Goal: Information Seeking & Learning: Learn about a topic

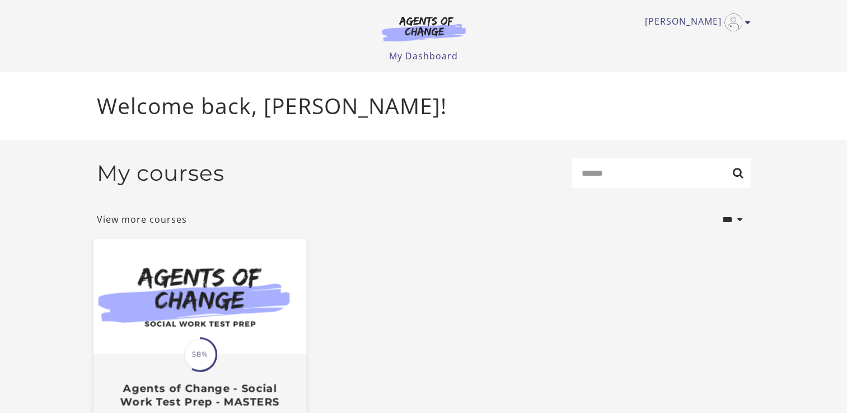
click at [199, 364] on span "58%" at bounding box center [199, 354] width 31 height 31
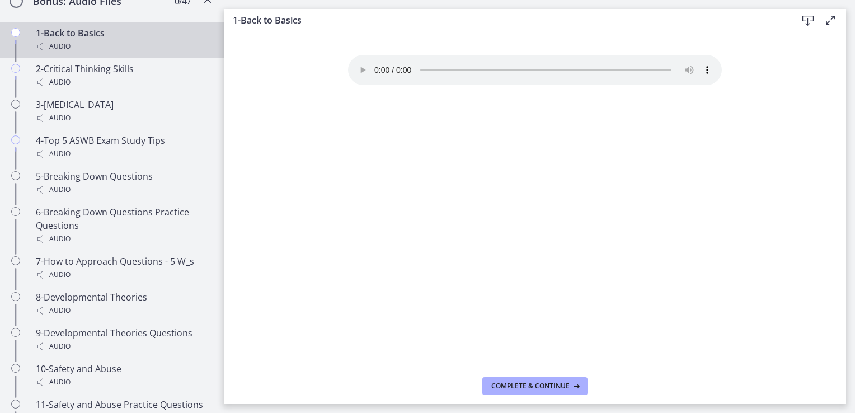
scroll to position [747, 0]
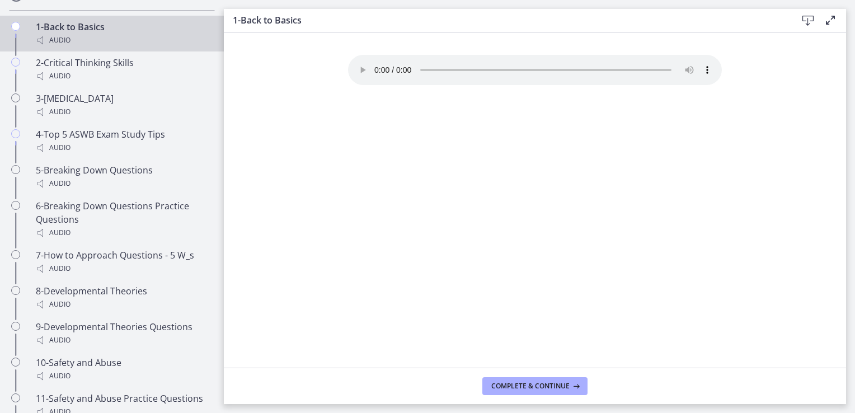
click at [741, 67] on section "Your browser doesn't support the audio element. Download it here" at bounding box center [535, 199] width 623 height 335
click at [518, 385] on span "Complete & continue" at bounding box center [531, 386] width 78 height 9
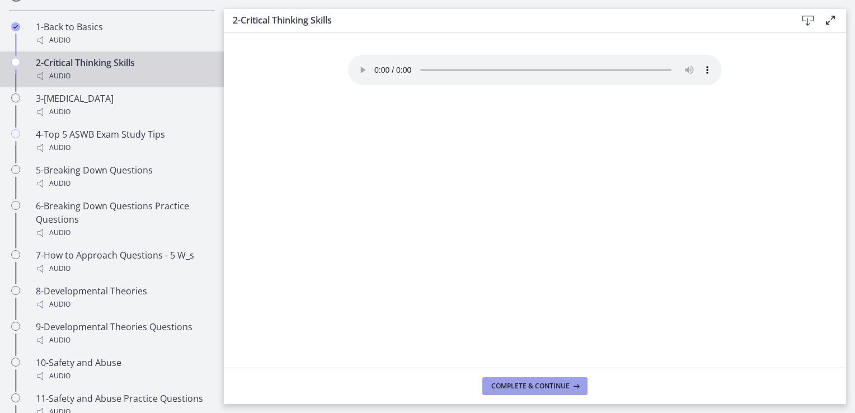
click at [523, 394] on button "Complete & continue" at bounding box center [535, 386] width 105 height 18
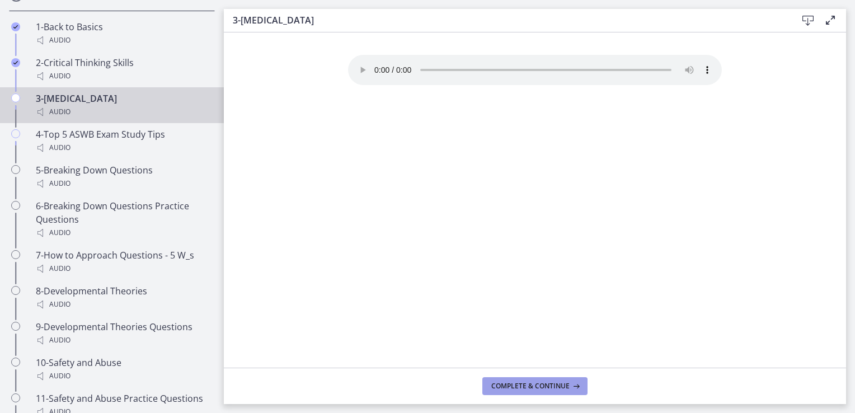
click at [573, 389] on icon at bounding box center [575, 386] width 11 height 9
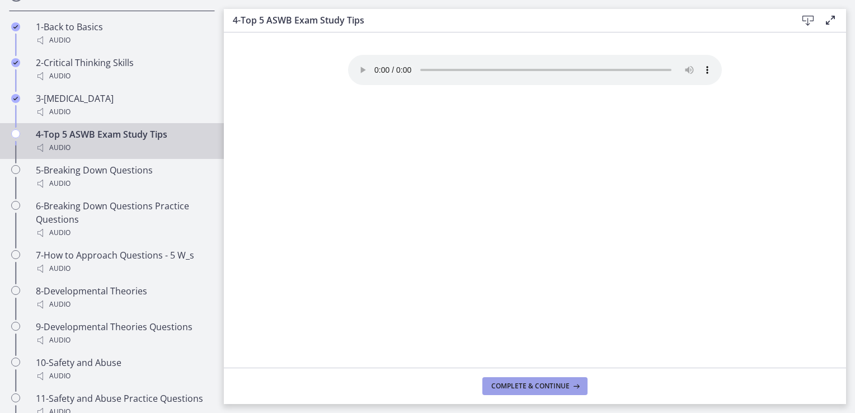
click at [526, 385] on span "Complete & continue" at bounding box center [531, 386] width 78 height 9
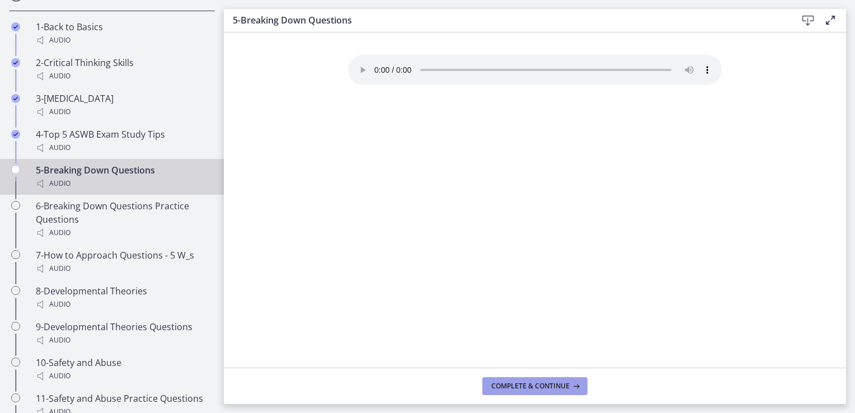
click at [550, 386] on span "Complete & continue" at bounding box center [531, 386] width 78 height 9
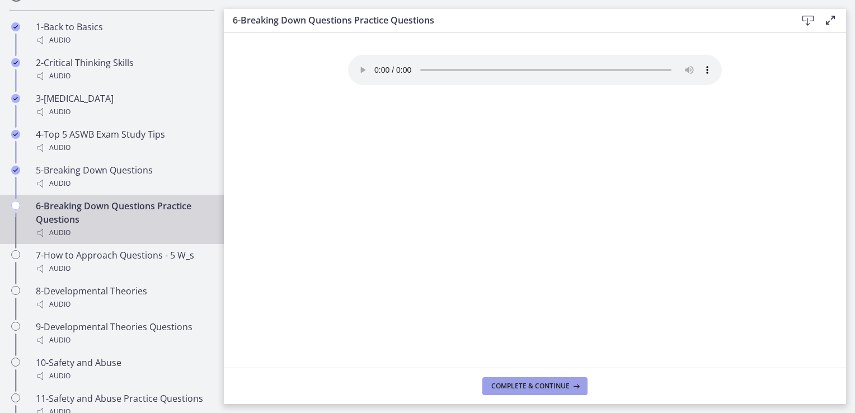
click at [550, 386] on span "Complete & continue" at bounding box center [531, 386] width 78 height 9
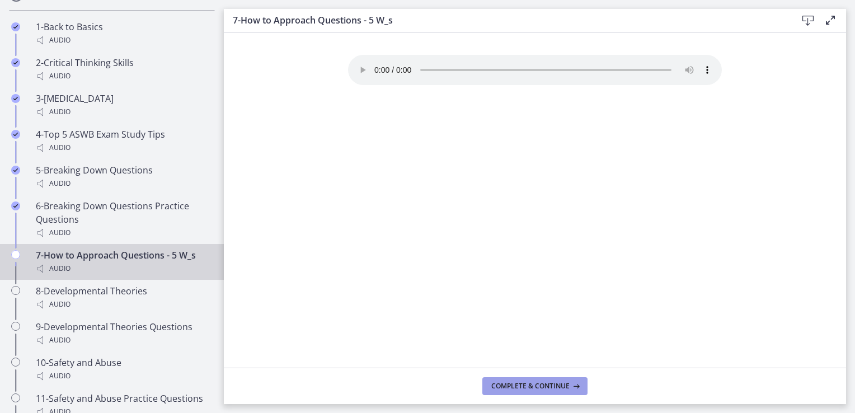
click at [550, 386] on span "Complete & continue" at bounding box center [531, 386] width 78 height 9
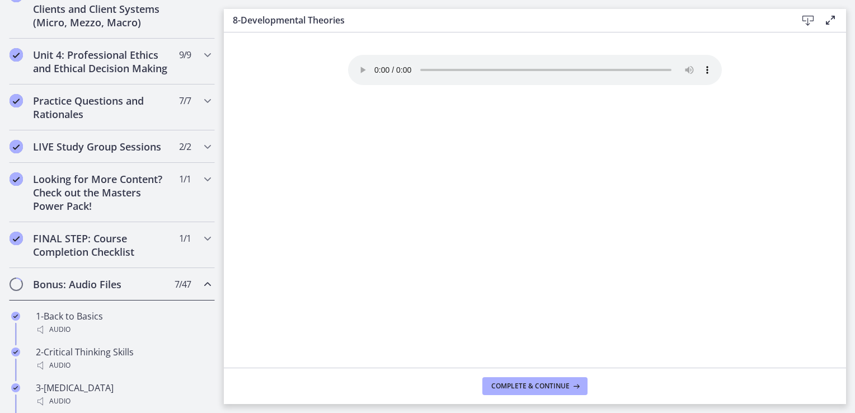
scroll to position [820, 0]
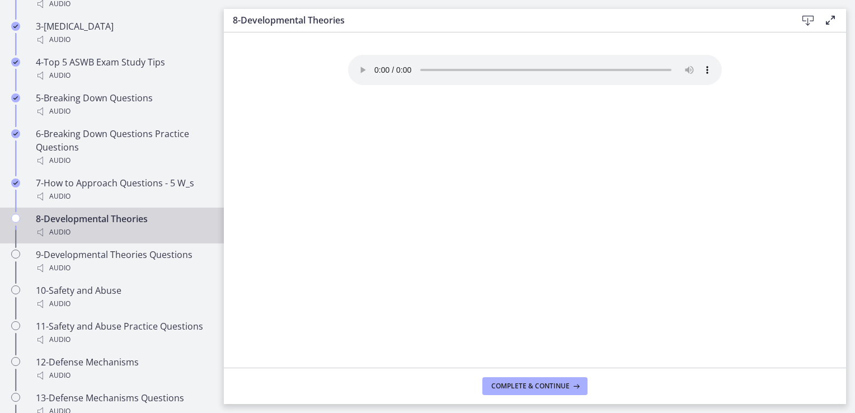
click at [309, 77] on section "Your browser doesn't support the audio element. Download it here" at bounding box center [535, 199] width 623 height 335
click at [564, 393] on button "Complete & continue" at bounding box center [535, 386] width 105 height 18
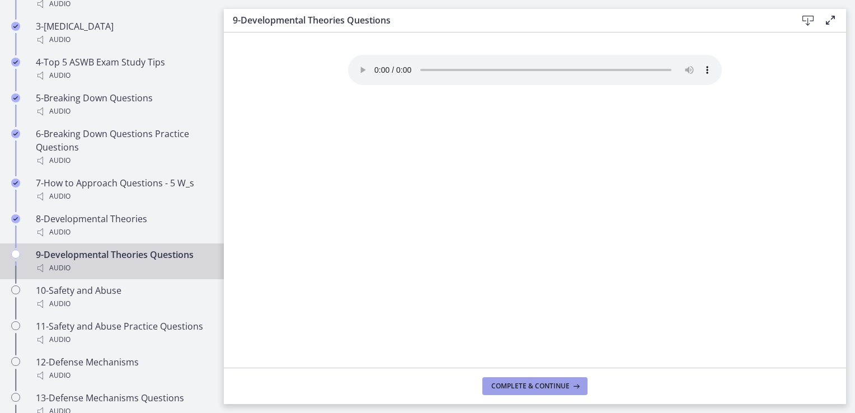
click at [561, 390] on span "Complete & continue" at bounding box center [531, 386] width 78 height 9
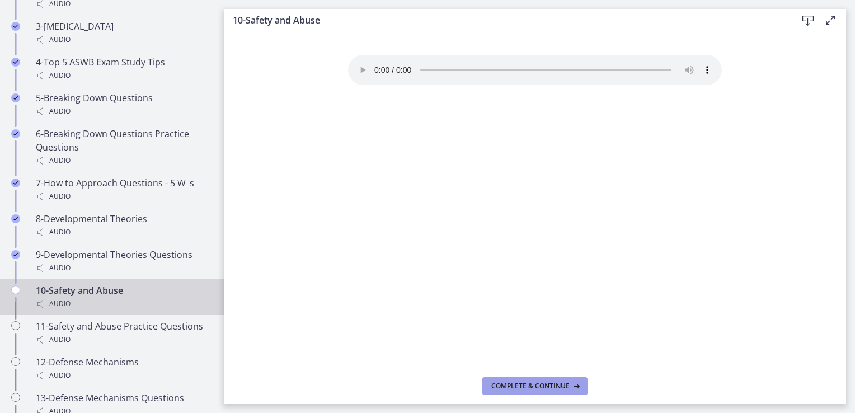
click at [571, 392] on button "Complete & continue" at bounding box center [535, 386] width 105 height 18
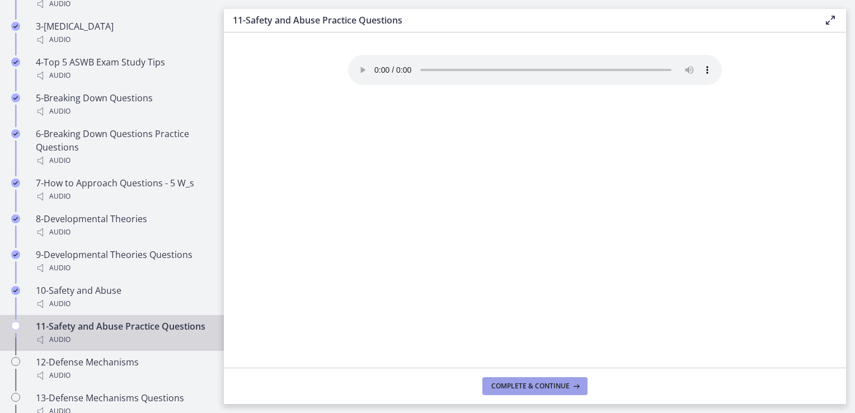
click at [569, 392] on button "Complete & continue" at bounding box center [535, 386] width 105 height 18
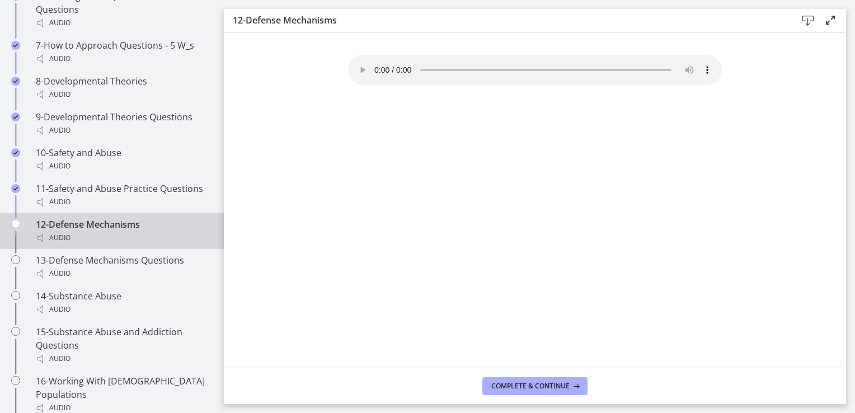
scroll to position [972, 0]
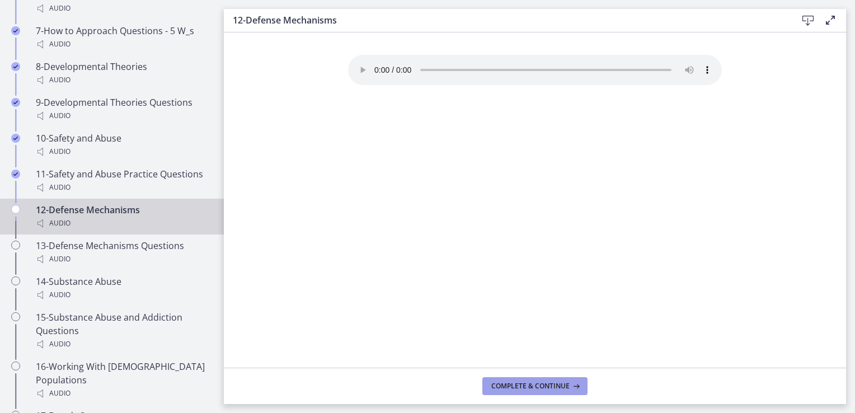
click at [555, 387] on span "Complete & continue" at bounding box center [531, 386] width 78 height 9
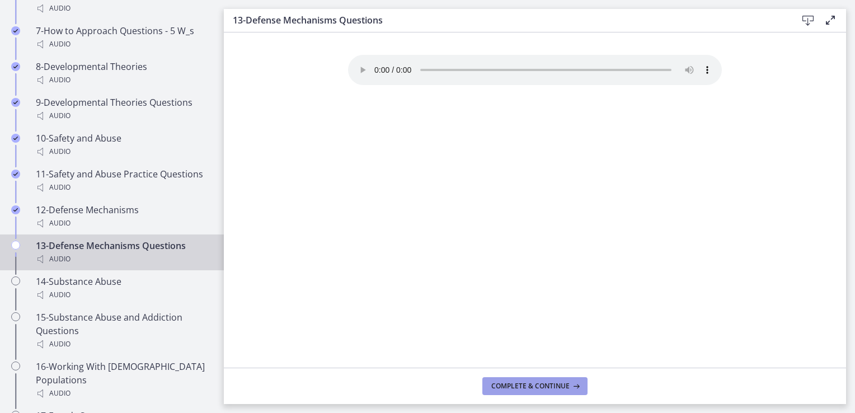
click at [572, 390] on icon at bounding box center [575, 386] width 11 height 9
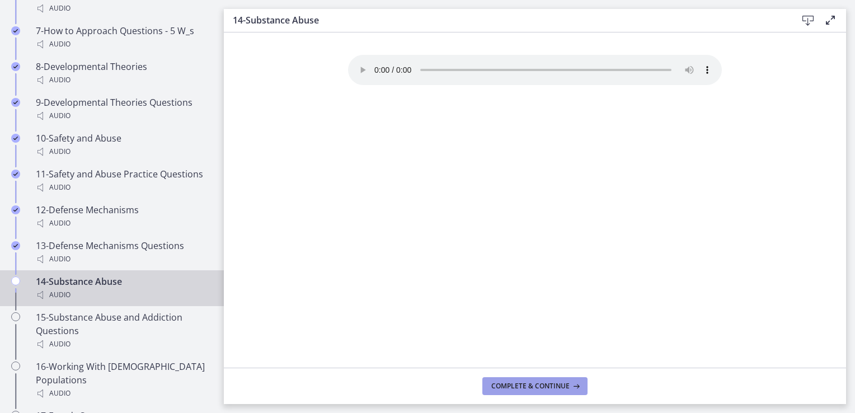
click at [569, 391] on button "Complete & continue" at bounding box center [535, 386] width 105 height 18
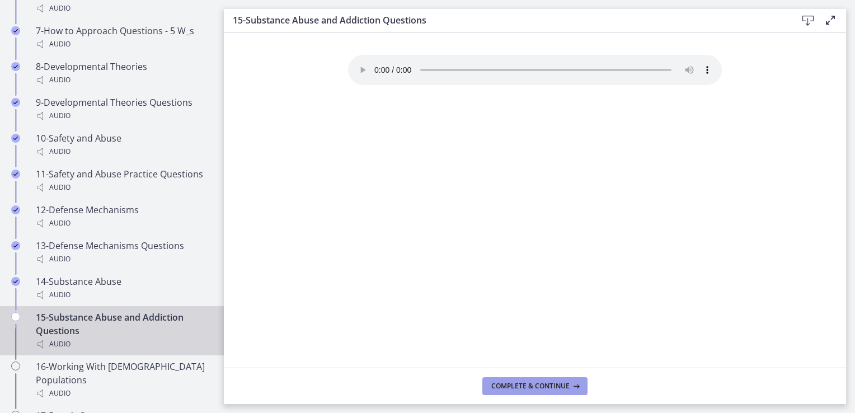
click at [572, 394] on button "Complete & continue" at bounding box center [535, 386] width 105 height 18
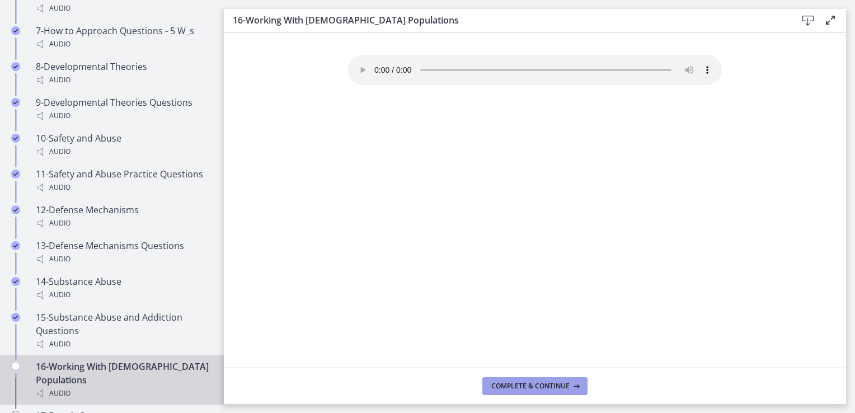
click at [555, 390] on span "Complete & continue" at bounding box center [531, 386] width 78 height 9
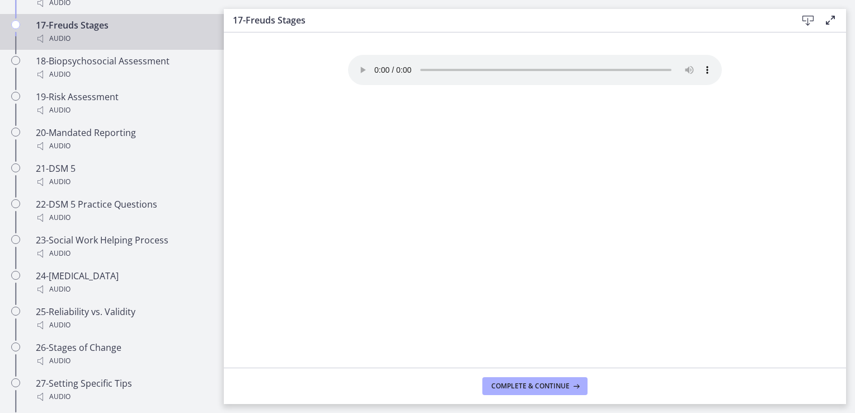
scroll to position [1359, 0]
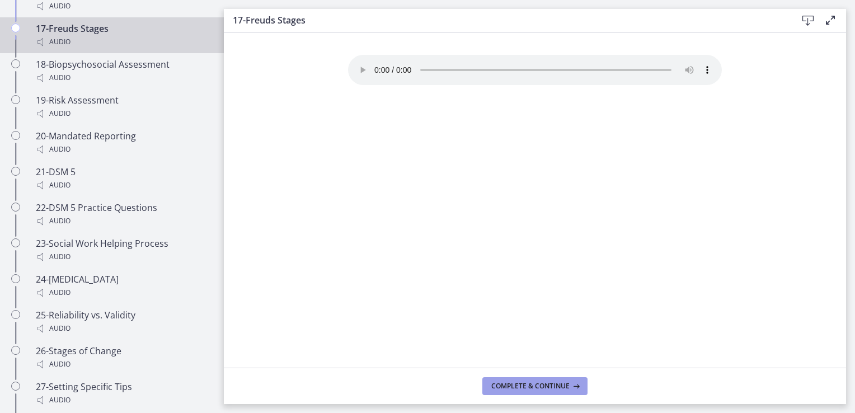
click at [552, 389] on span "Complete & continue" at bounding box center [531, 386] width 78 height 9
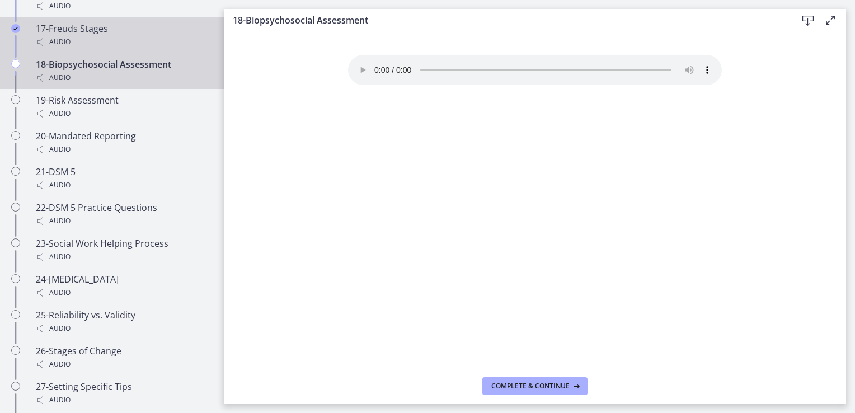
click at [100, 38] on div "Audio" at bounding box center [123, 41] width 175 height 13
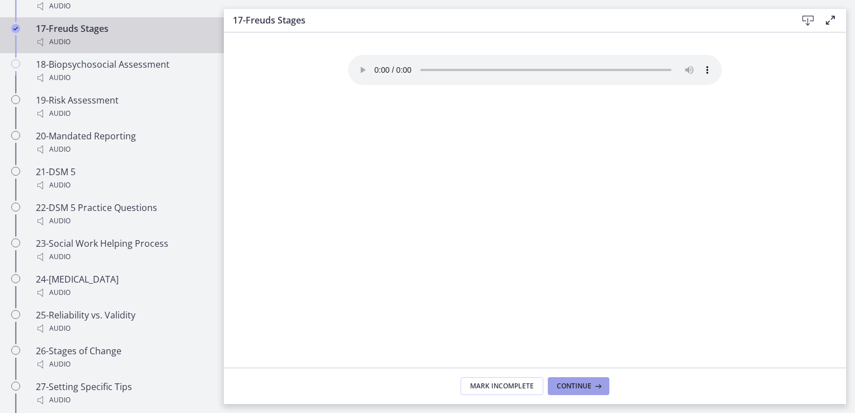
click at [591, 386] on span "Continue" at bounding box center [574, 386] width 35 height 9
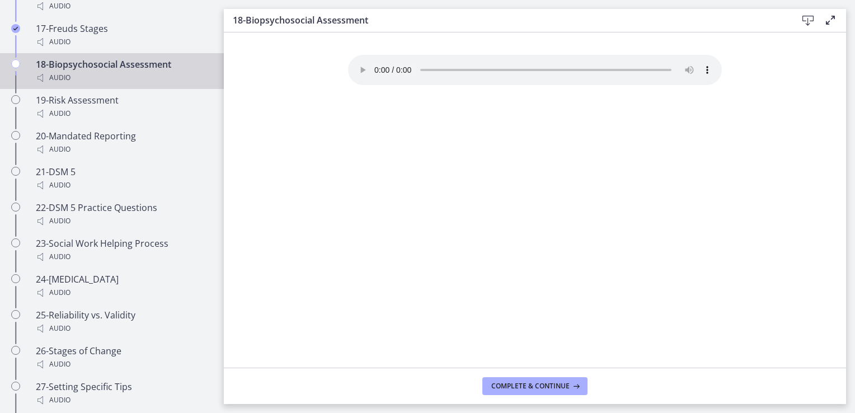
click at [591, 386] on footer "Complete & continue" at bounding box center [535, 386] width 623 height 36
click at [560, 385] on span "Complete & continue" at bounding box center [531, 386] width 78 height 9
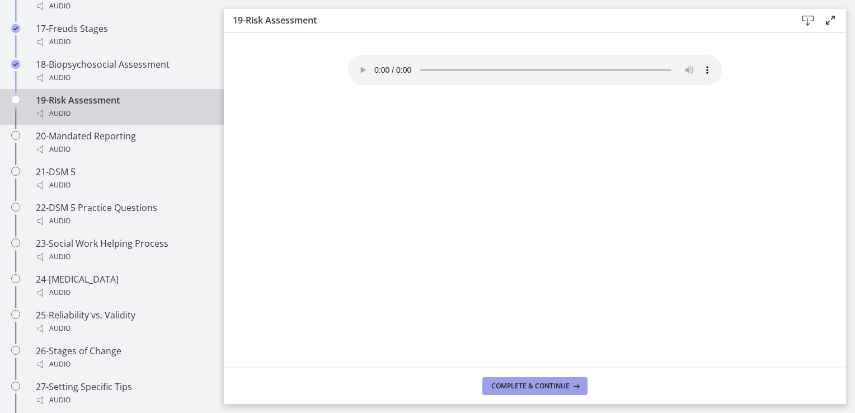
click at [564, 387] on span "Complete & continue" at bounding box center [531, 386] width 78 height 9
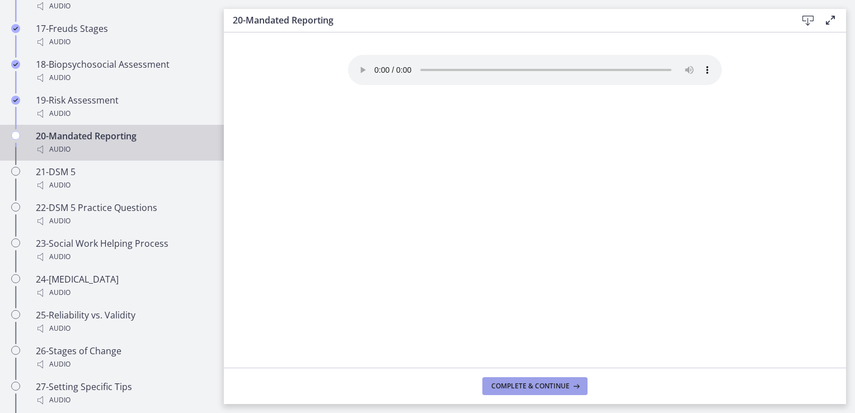
click at [562, 388] on span "Complete & continue" at bounding box center [531, 386] width 78 height 9
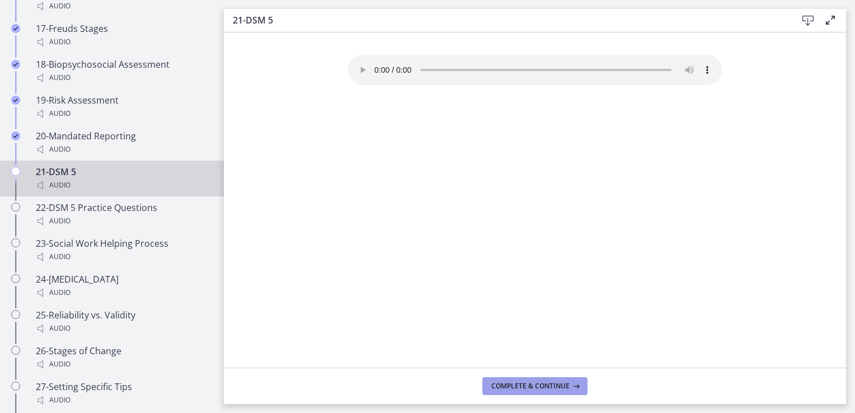
click at [532, 387] on span "Complete & continue" at bounding box center [531, 386] width 78 height 9
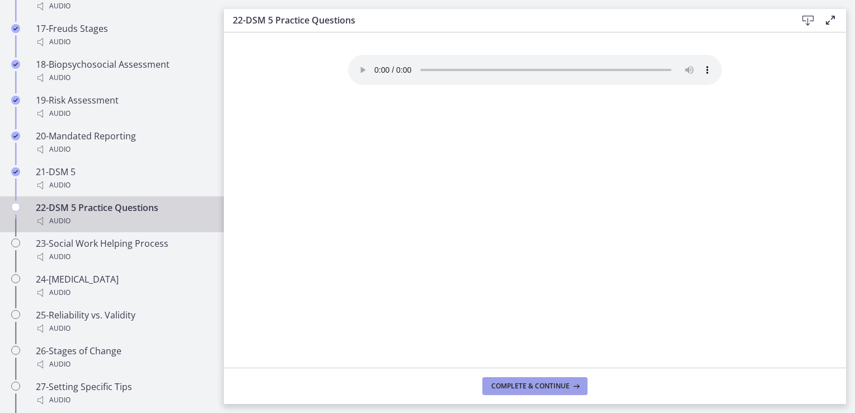
click at [536, 389] on span "Complete & continue" at bounding box center [531, 386] width 78 height 9
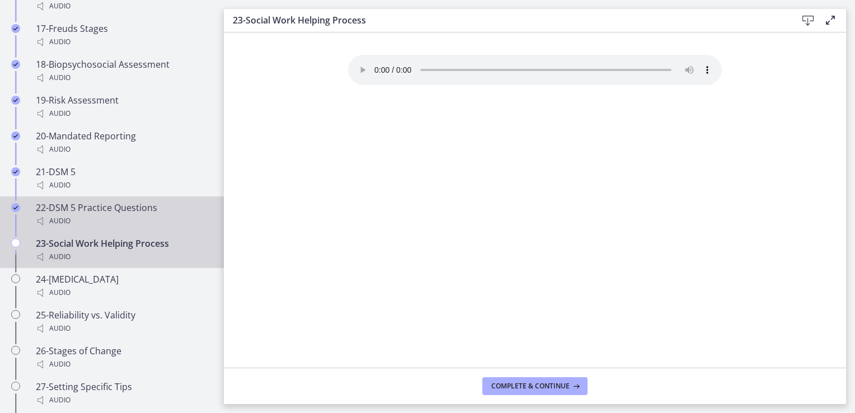
click at [120, 214] on div "Audio" at bounding box center [123, 220] width 175 height 13
click at [94, 244] on div "23-Social Work Helping Process Audio" at bounding box center [123, 250] width 175 height 27
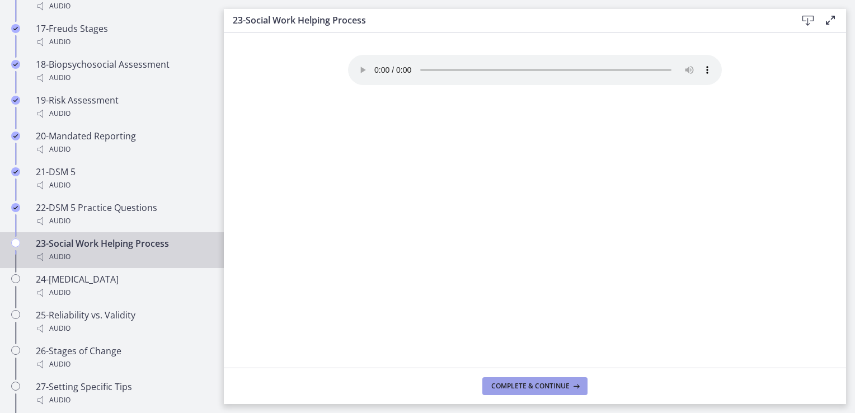
click at [545, 386] on span "Complete & continue" at bounding box center [531, 386] width 78 height 9
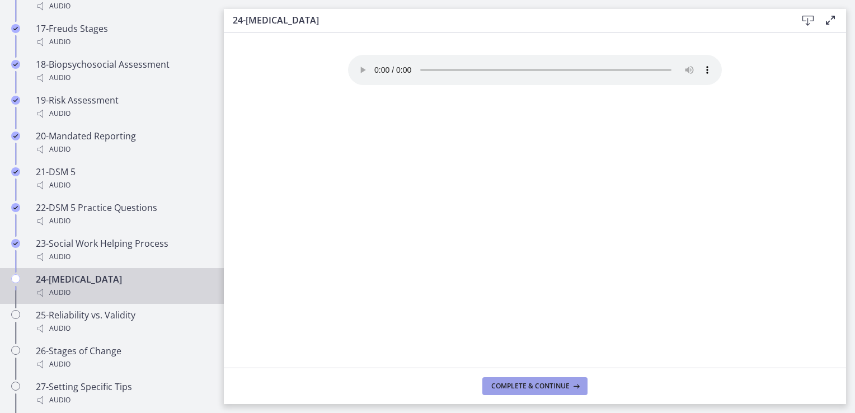
click at [545, 386] on span "Complete & continue" at bounding box center [531, 386] width 78 height 9
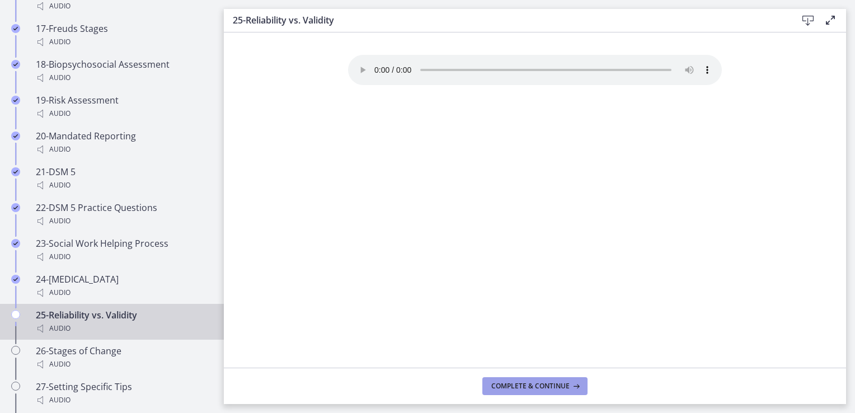
click at [545, 386] on span "Complete & continue" at bounding box center [531, 386] width 78 height 9
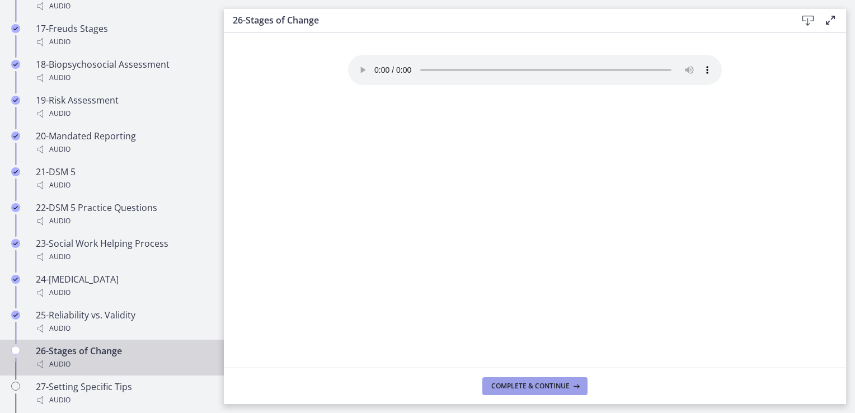
click at [545, 386] on span "Complete & continue" at bounding box center [531, 386] width 78 height 9
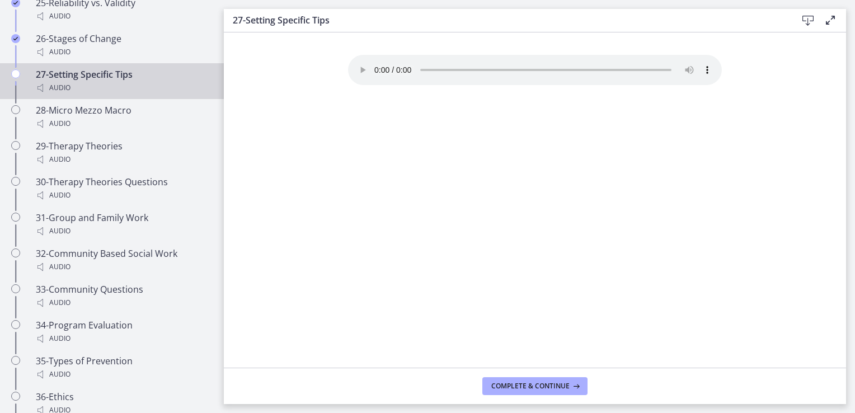
scroll to position [1675, 0]
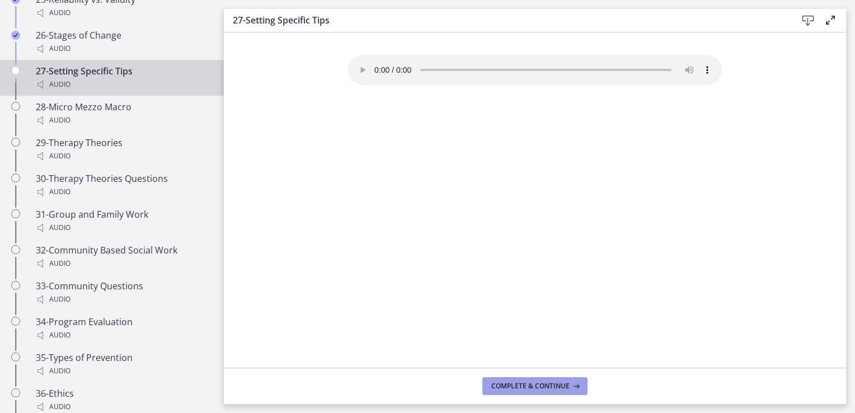
click at [563, 386] on span "Complete & continue" at bounding box center [531, 386] width 78 height 9
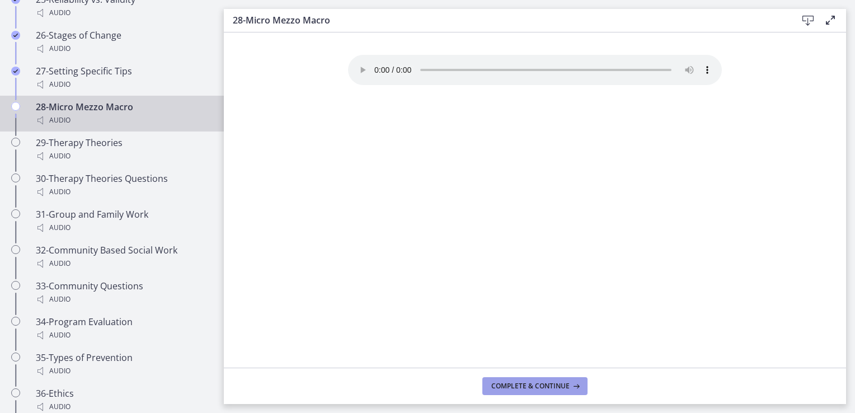
click at [563, 386] on span "Complete & continue" at bounding box center [531, 386] width 78 height 9
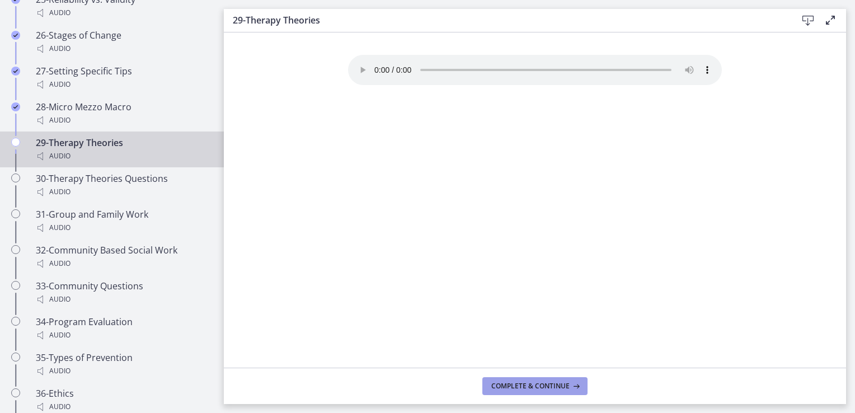
click at [563, 386] on span "Complete & continue" at bounding box center [531, 386] width 78 height 9
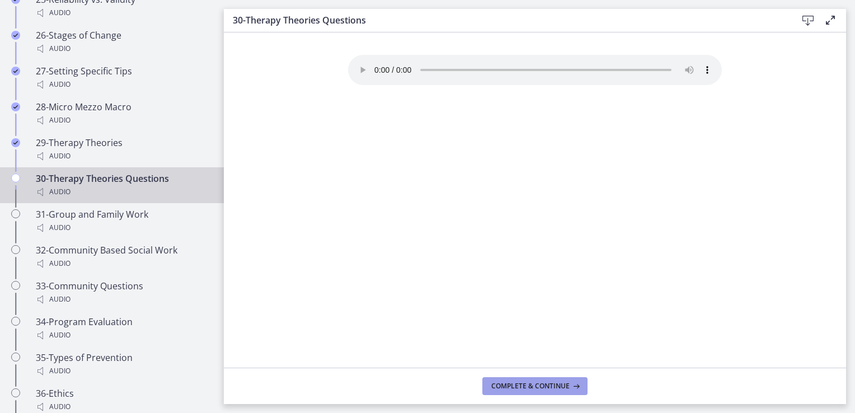
click at [563, 386] on span "Complete & continue" at bounding box center [531, 386] width 78 height 9
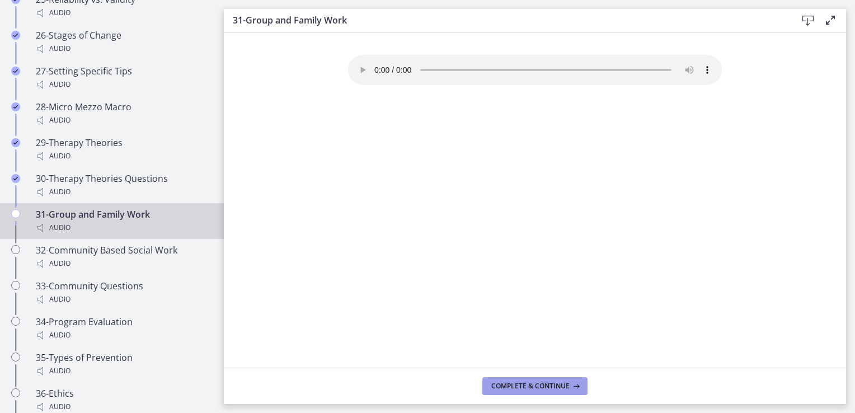
click at [535, 386] on span "Complete & continue" at bounding box center [531, 386] width 78 height 9
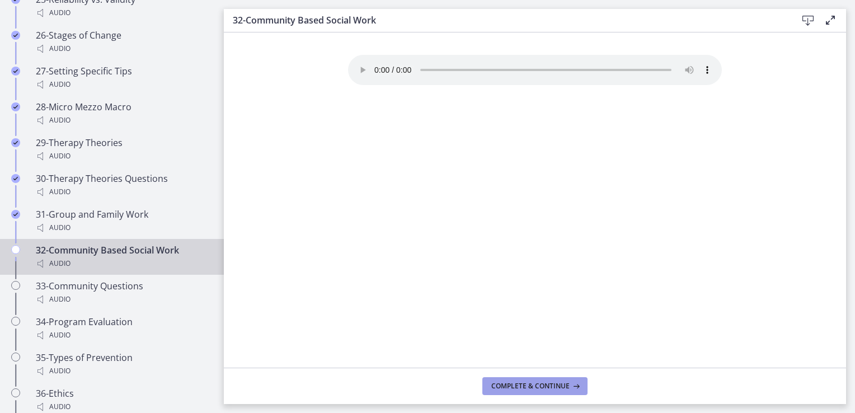
click at [535, 386] on span "Complete & continue" at bounding box center [531, 386] width 78 height 9
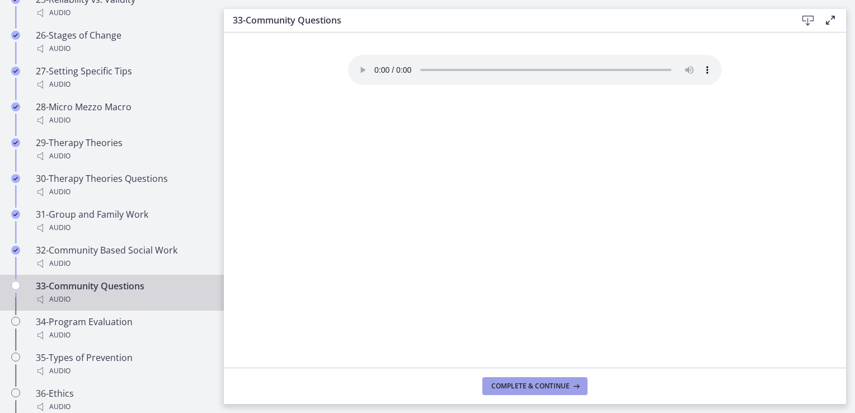
click at [535, 386] on span "Complete & continue" at bounding box center [531, 386] width 78 height 9
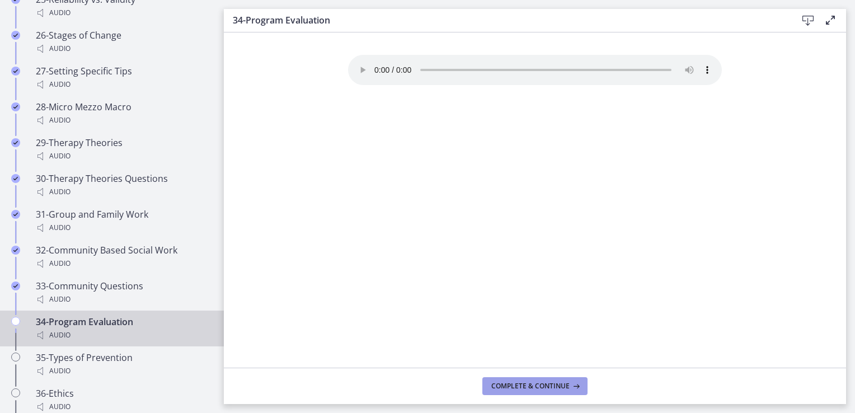
click at [535, 386] on span "Complete & continue" at bounding box center [531, 386] width 78 height 9
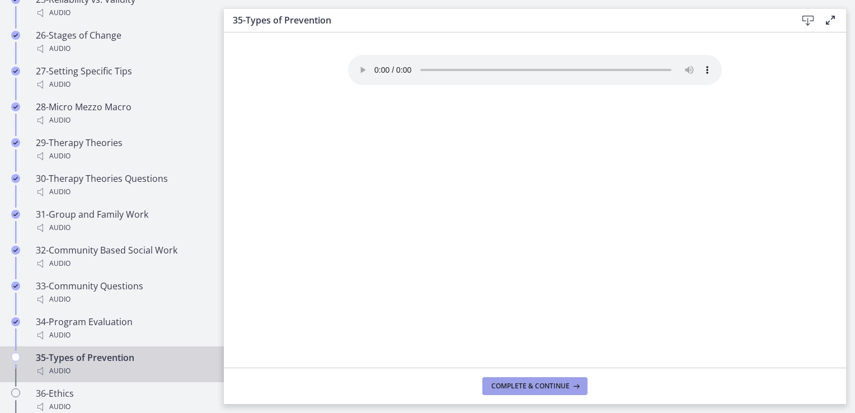
click at [535, 386] on span "Complete & continue" at bounding box center [531, 386] width 78 height 9
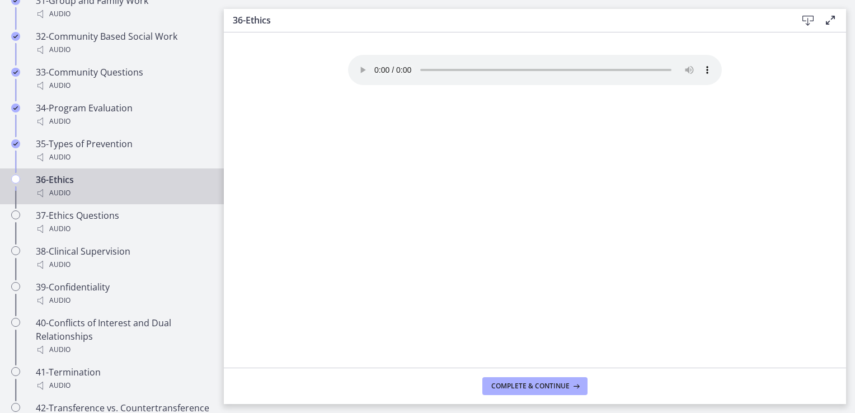
scroll to position [1901, 0]
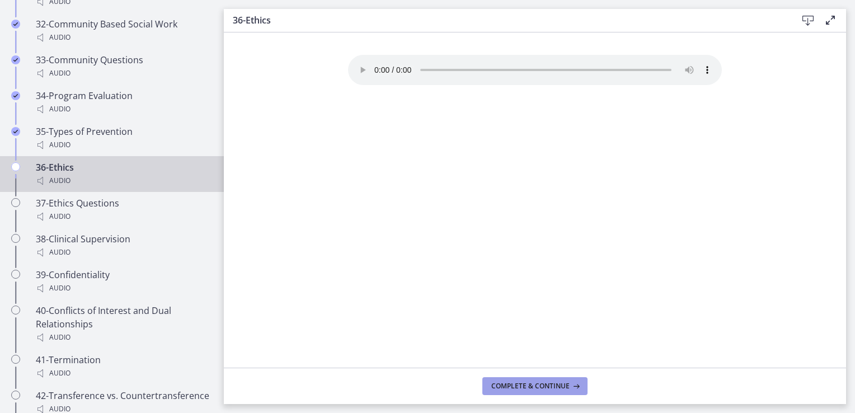
click at [550, 384] on span "Complete & continue" at bounding box center [531, 386] width 78 height 9
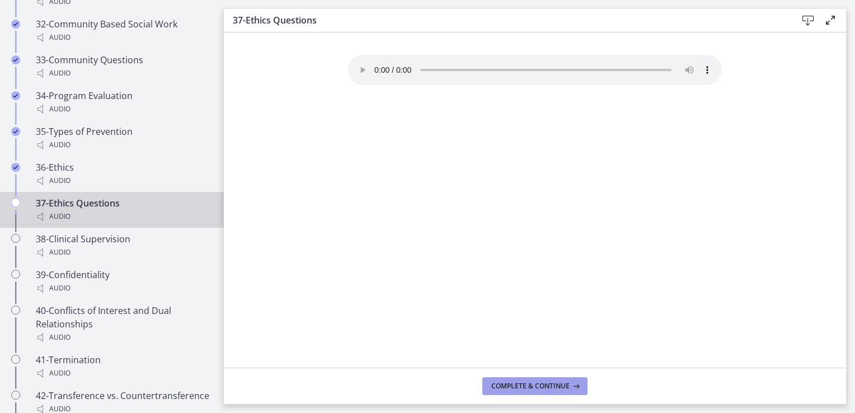
click at [550, 384] on span "Complete & continue" at bounding box center [531, 386] width 78 height 9
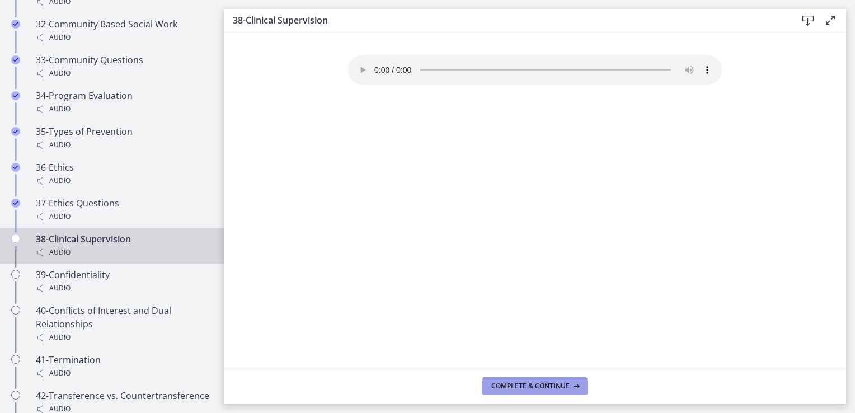
click at [550, 384] on span "Complete & continue" at bounding box center [531, 386] width 78 height 9
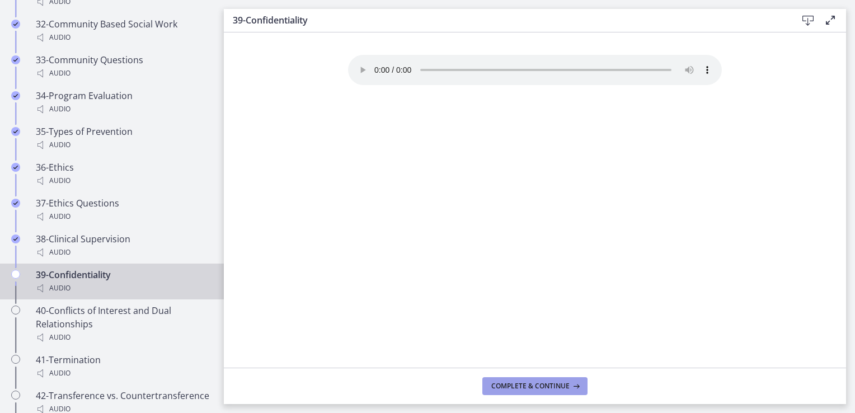
click at [550, 384] on span "Complete & continue" at bounding box center [531, 386] width 78 height 9
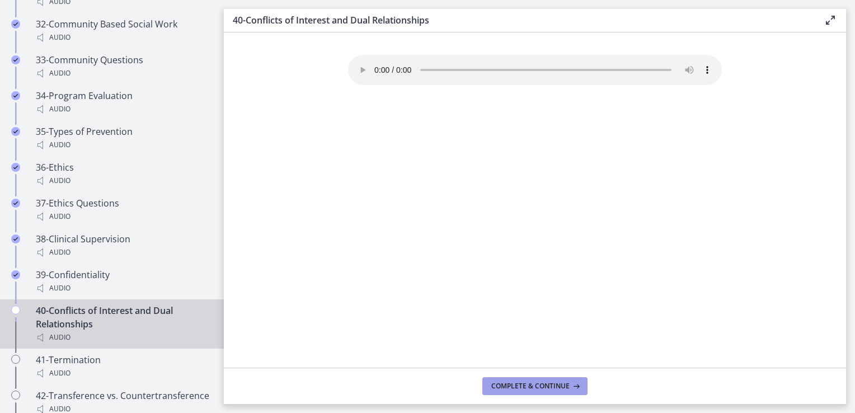
click at [550, 384] on span "Complete & continue" at bounding box center [531, 386] width 78 height 9
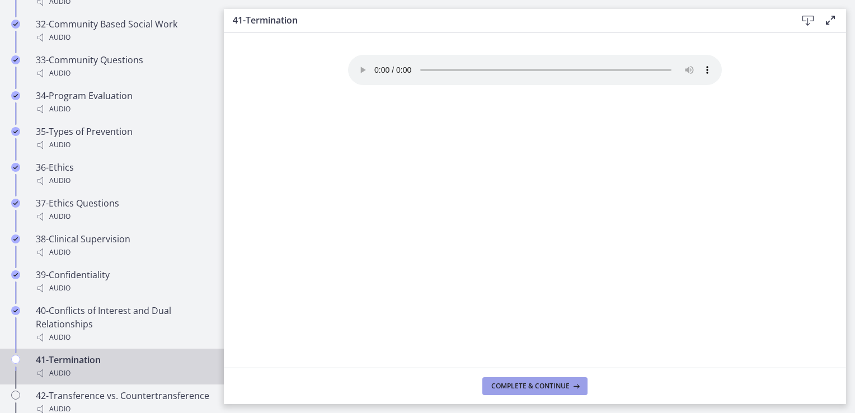
click at [550, 384] on span "Complete & continue" at bounding box center [531, 386] width 78 height 9
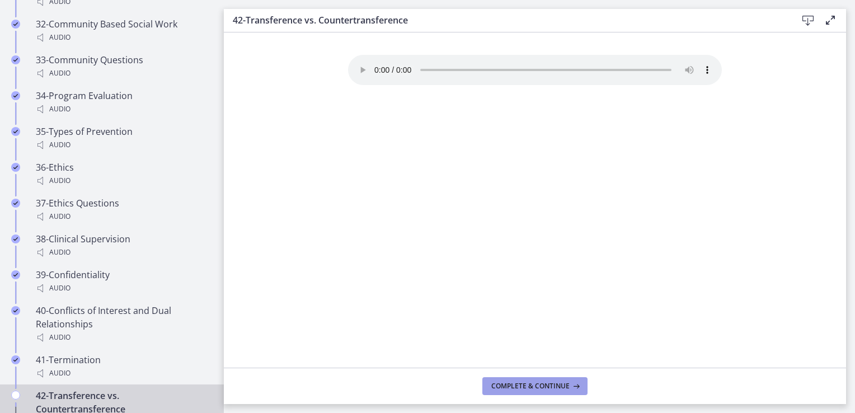
click at [550, 384] on span "Complete & continue" at bounding box center [531, 386] width 78 height 9
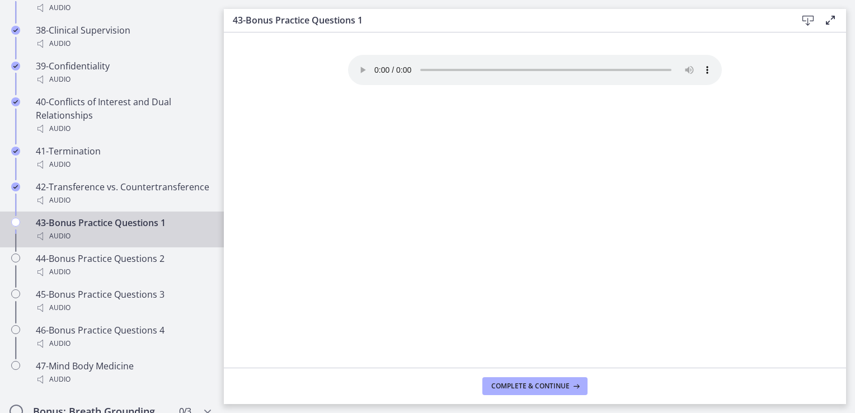
scroll to position [2112, 0]
click at [521, 391] on span "Complete & continue" at bounding box center [531, 386] width 78 height 9
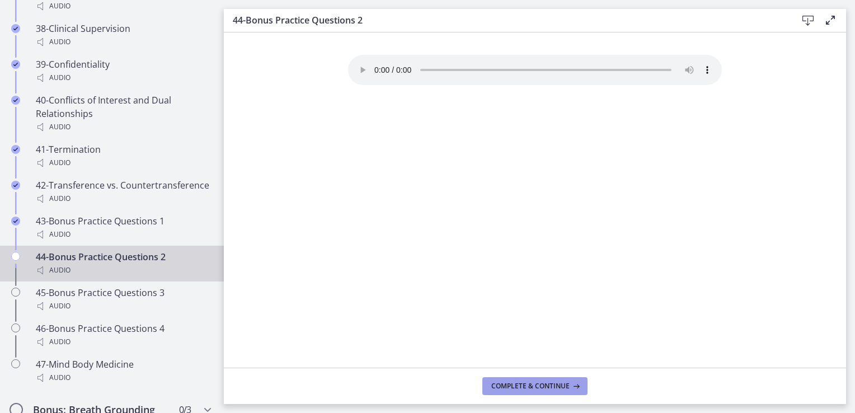
click at [521, 391] on span "Complete & continue" at bounding box center [531, 386] width 78 height 9
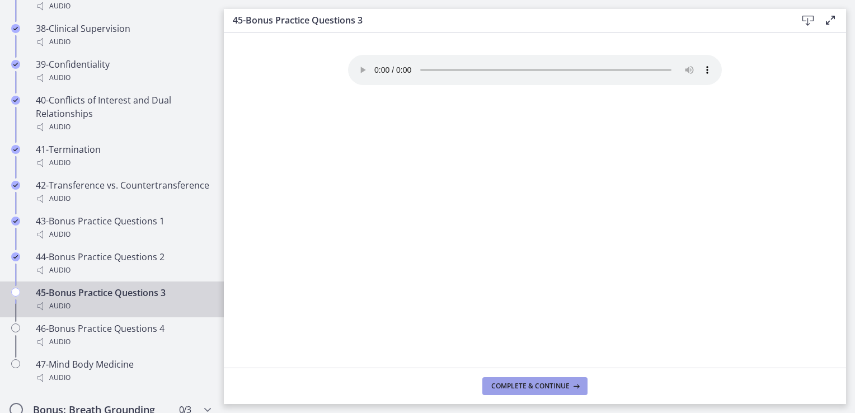
click at [521, 391] on span "Complete & continue" at bounding box center [531, 386] width 78 height 9
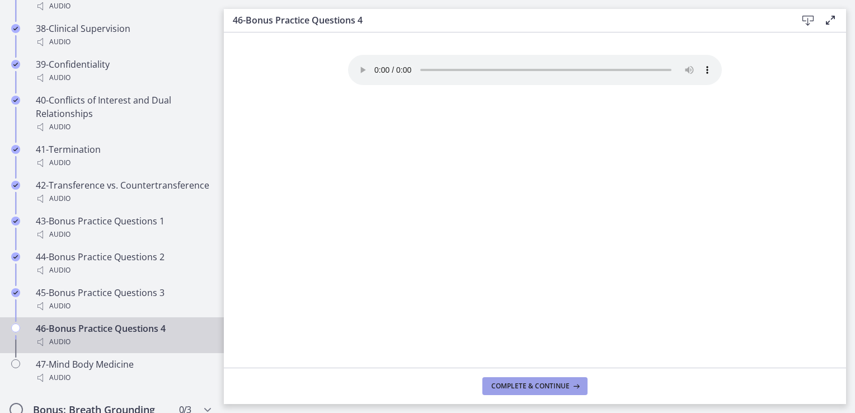
click at [521, 391] on span "Complete & continue" at bounding box center [531, 386] width 78 height 9
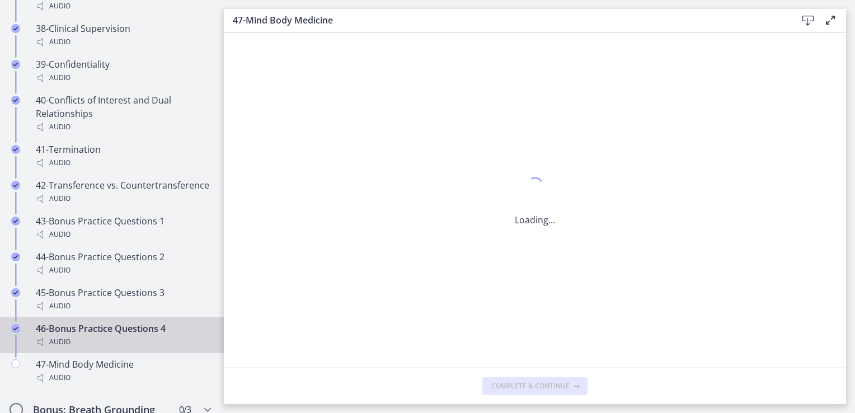
click at [521, 391] on span "Complete & continue" at bounding box center [531, 386] width 78 height 9
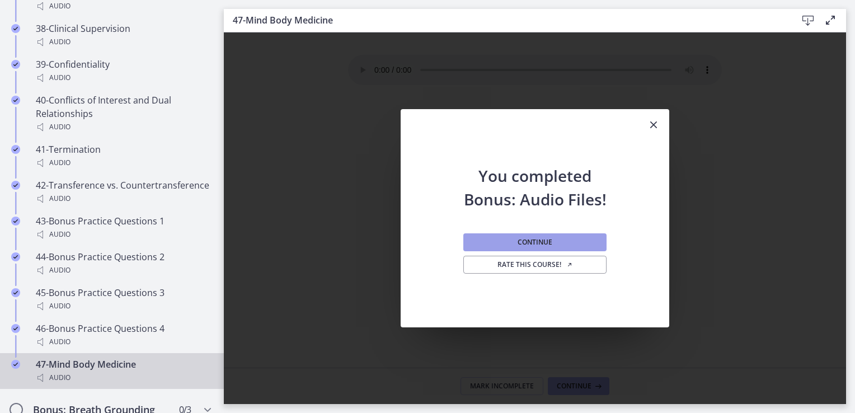
click at [551, 242] on span "Continue" at bounding box center [535, 242] width 35 height 9
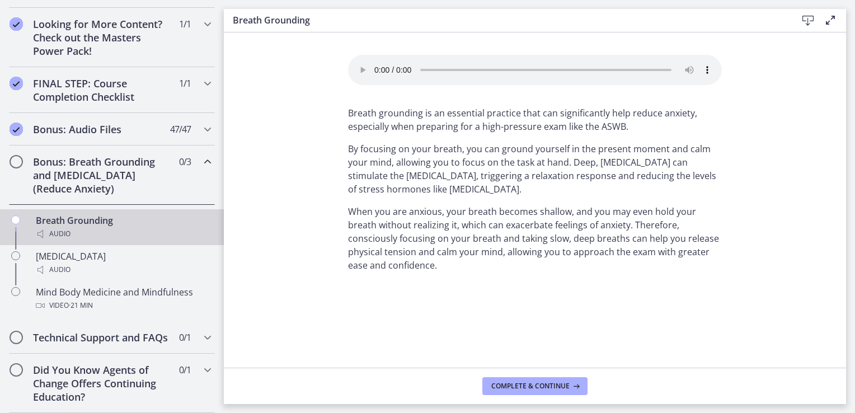
scroll to position [636, 0]
click at [515, 384] on span "Complete & continue" at bounding box center [531, 386] width 78 height 9
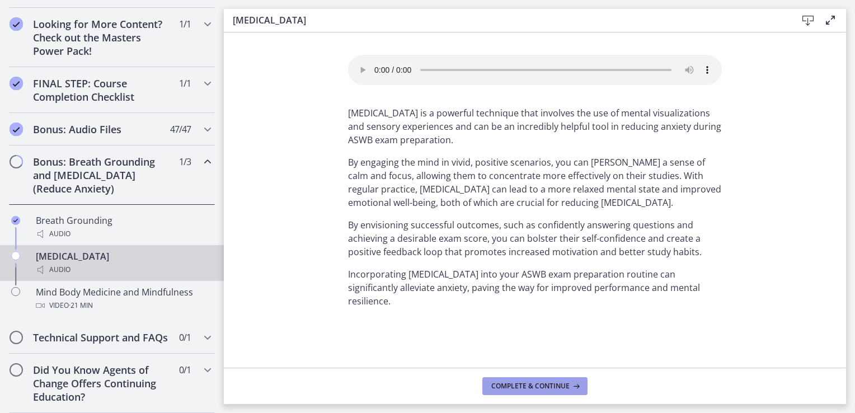
click at [515, 384] on span "Complete & continue" at bounding box center [531, 386] width 78 height 9
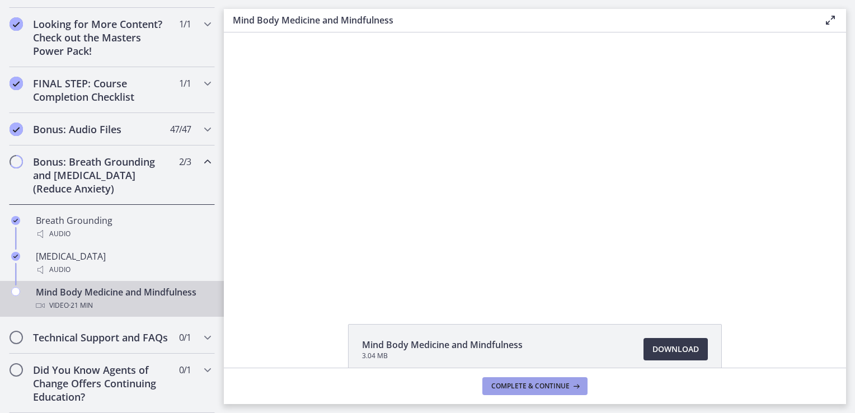
click at [515, 384] on span "Complete & continue" at bounding box center [531, 386] width 78 height 9
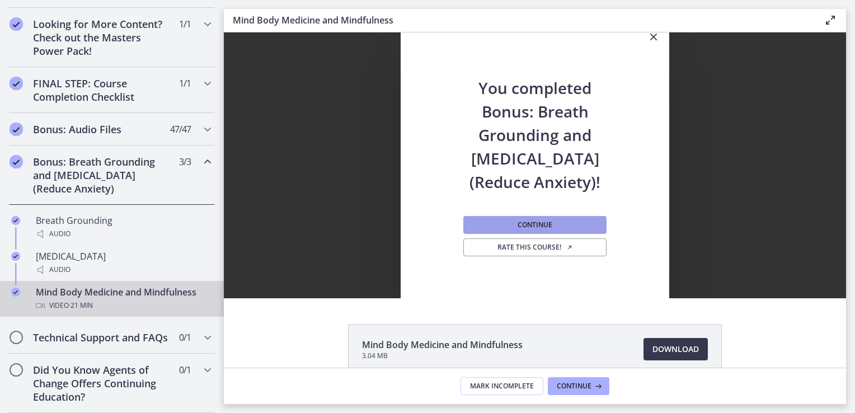
click at [536, 221] on span "Continue" at bounding box center [535, 225] width 35 height 9
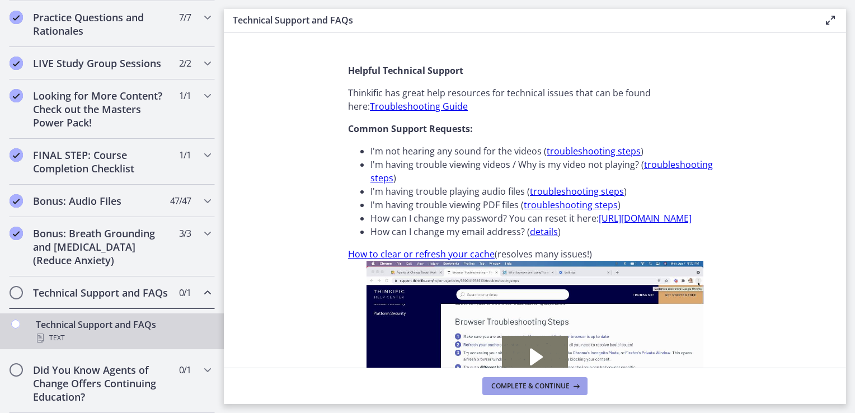
click at [525, 391] on button "Complete & continue" at bounding box center [535, 386] width 105 height 18
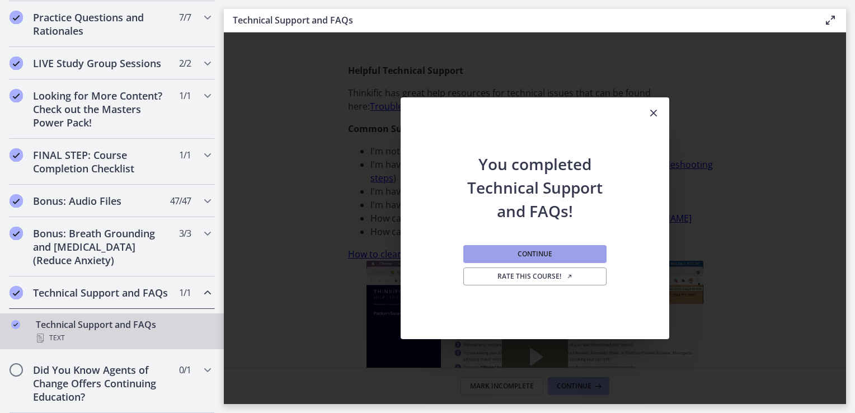
click at [528, 255] on span "Continue" at bounding box center [535, 254] width 35 height 9
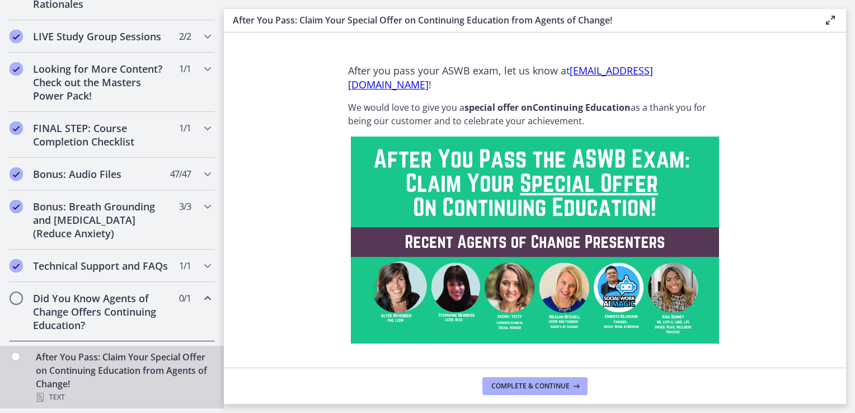
scroll to position [591, 0]
click at [537, 389] on span "Complete & continue" at bounding box center [531, 386] width 78 height 9
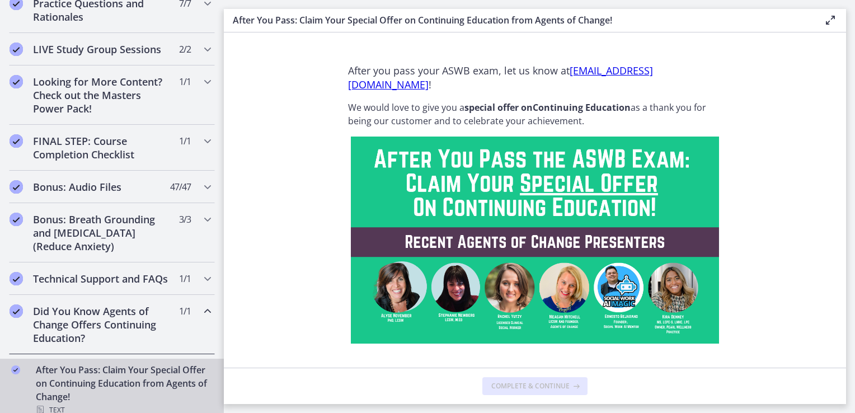
scroll to position [627, 0]
